Goal: Find specific page/section: Find specific page/section

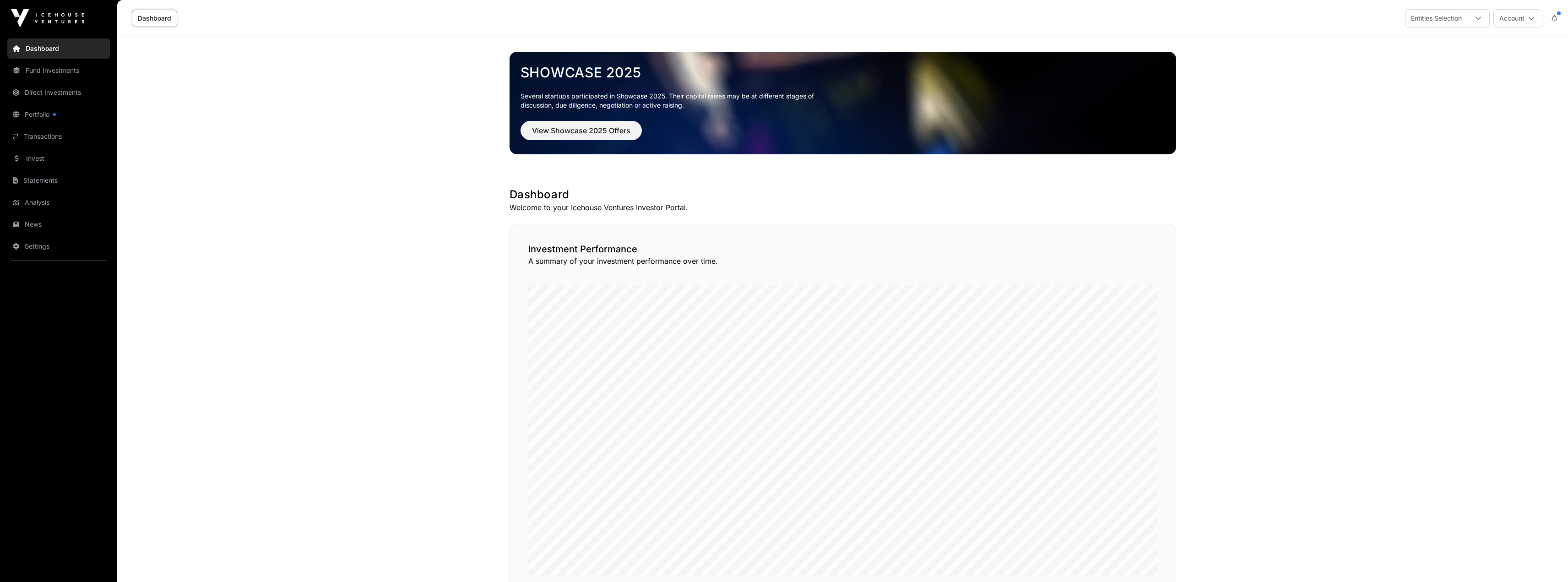
click at [32, 117] on link "Portfolio" at bounding box center [58, 114] width 102 height 20
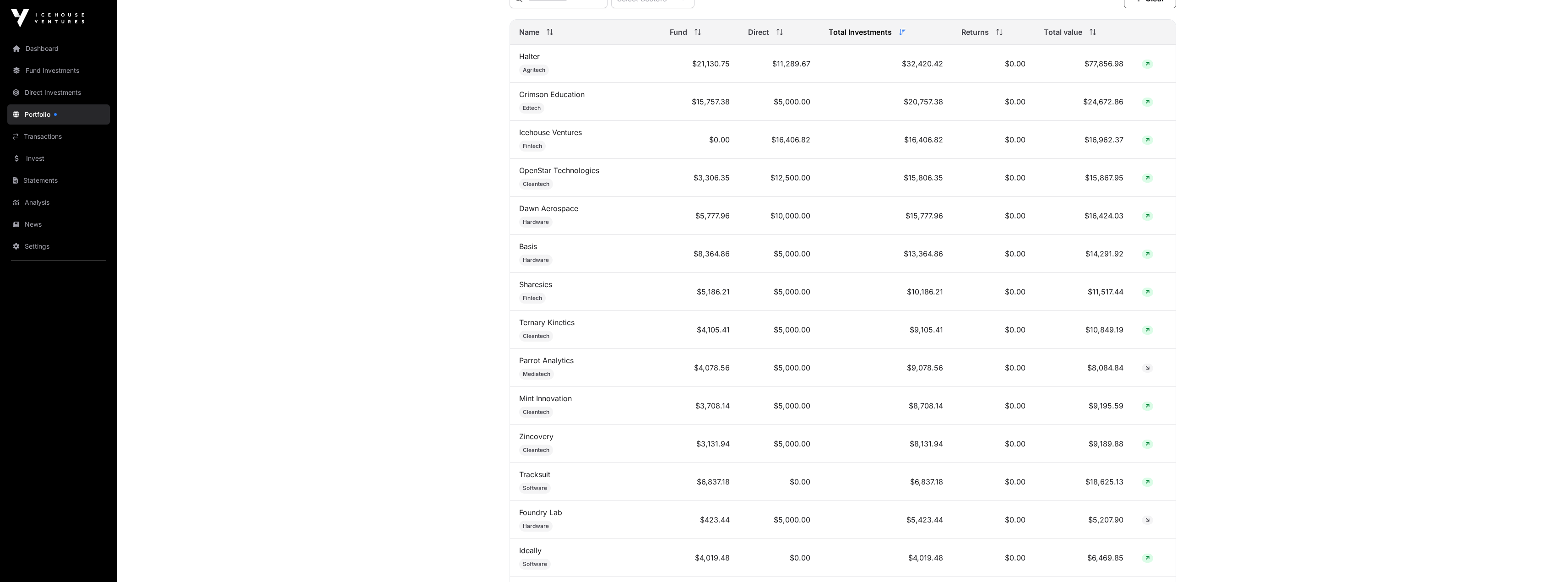
scroll to position [458, 0]
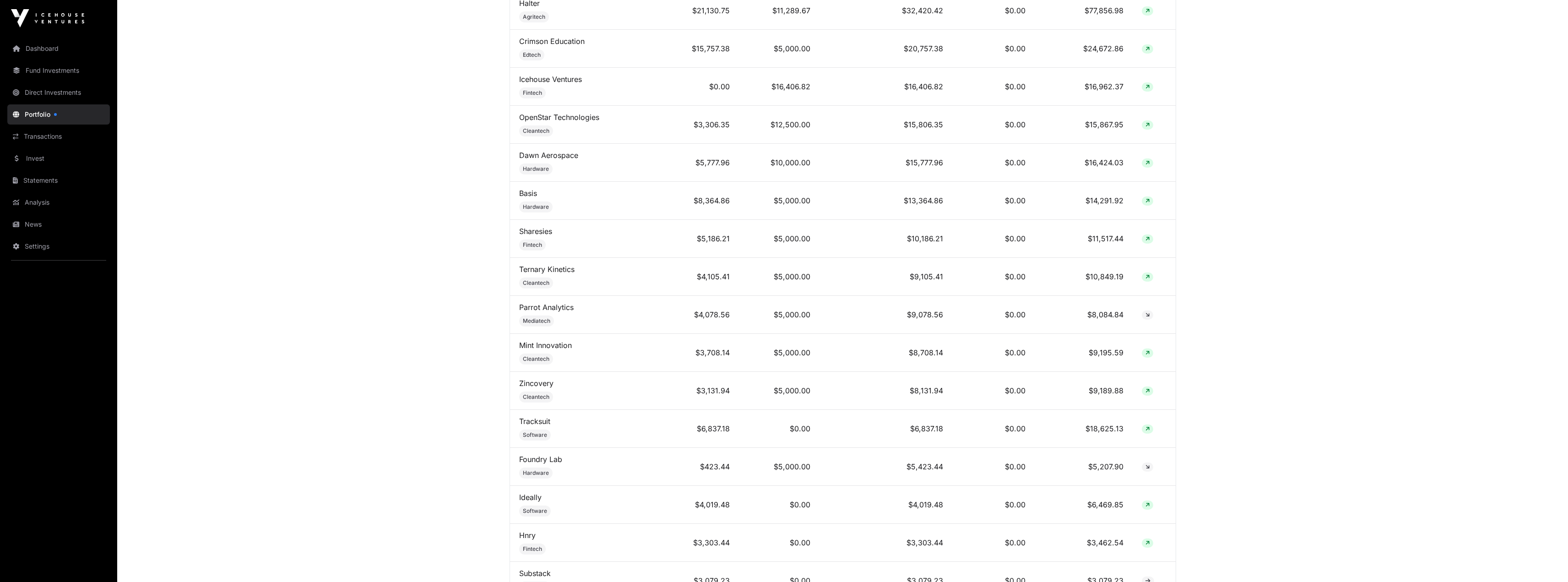
click at [542, 348] on link "Mint Innovation" at bounding box center [545, 345] width 52 height 9
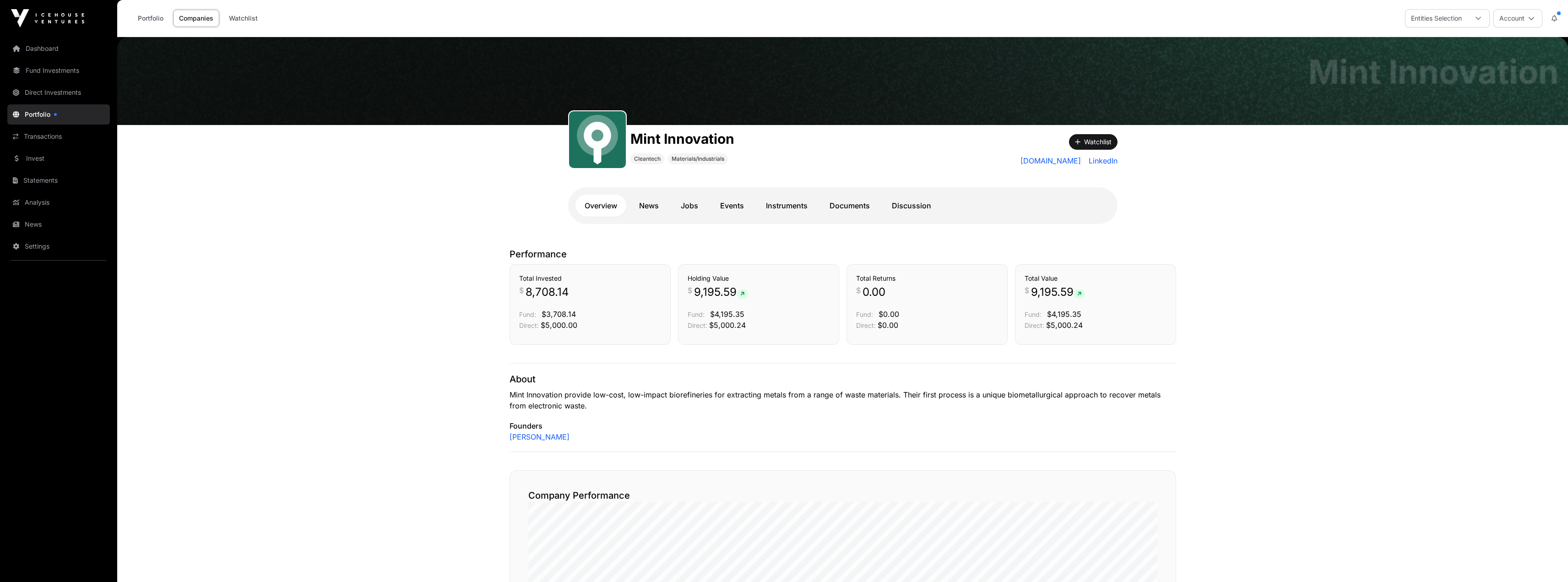
click at [891, 204] on link "Discussion" at bounding box center [911, 206] width 58 height 22
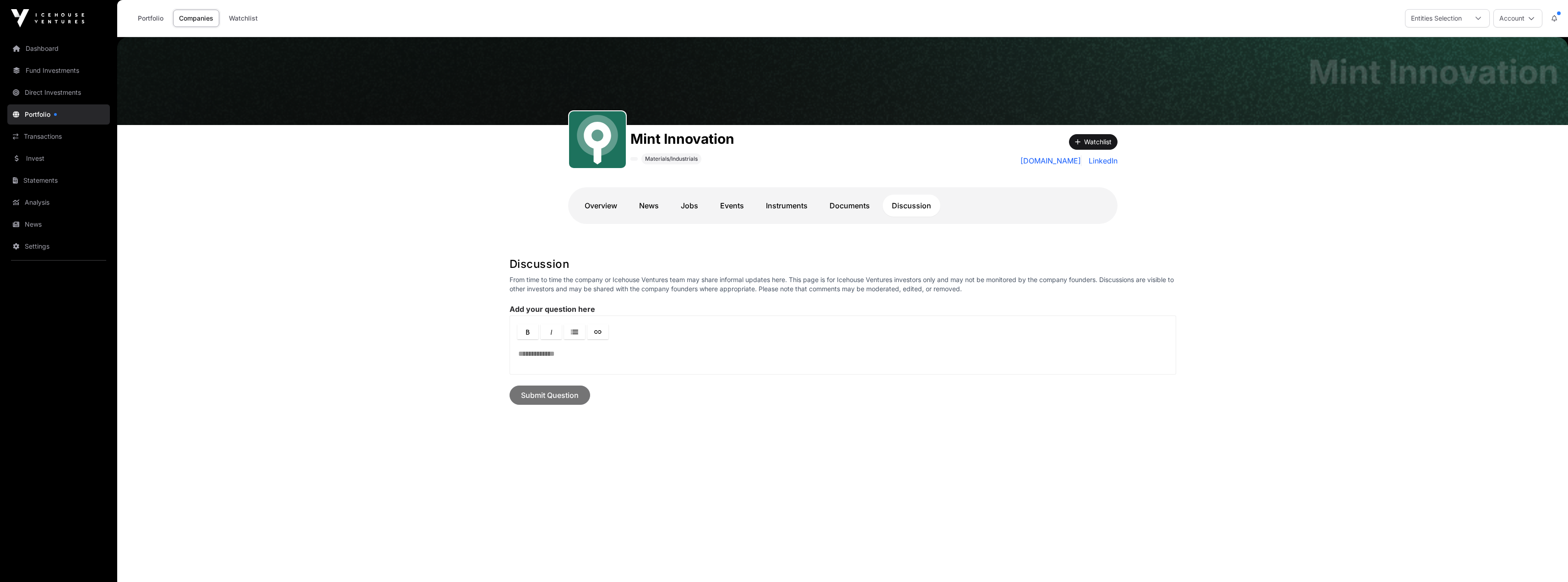
click at [854, 203] on link "Documents" at bounding box center [850, 206] width 58 height 22
